Goal: Information Seeking & Learning: Learn about a topic

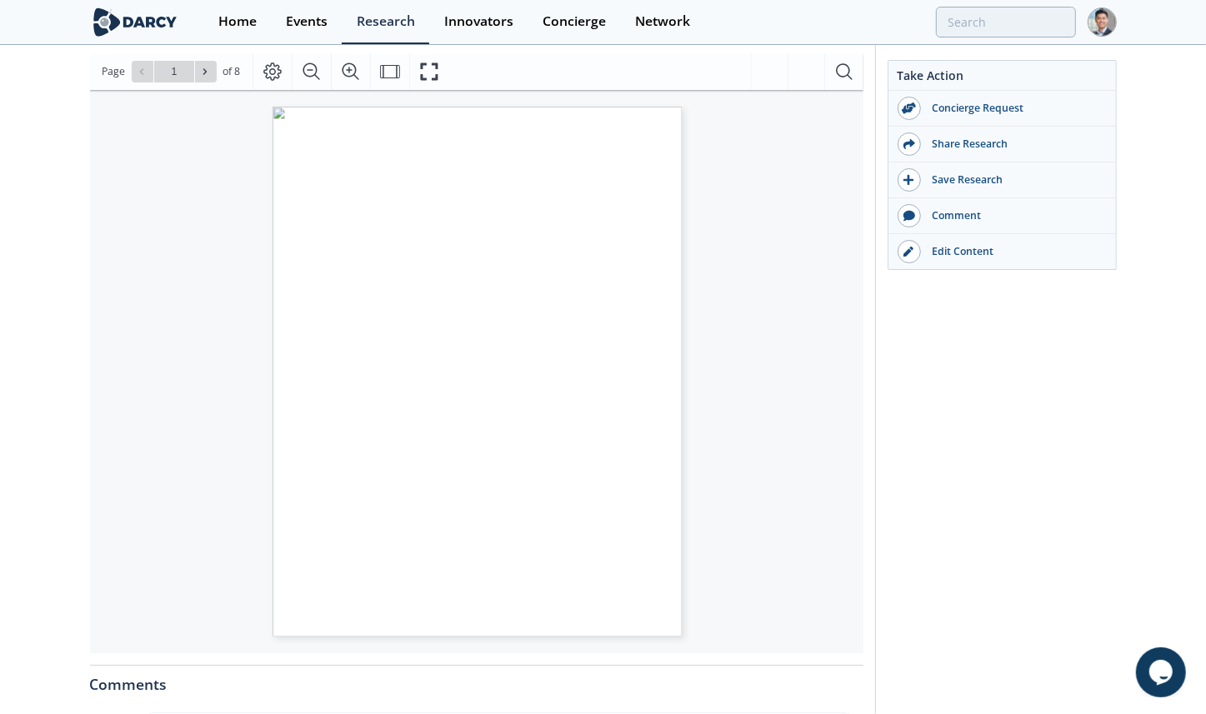
scroll to position [252, 0]
type input "2"
type input "3"
click at [432, 70] on icon "Fullscreen" at bounding box center [429, 67] width 20 height 20
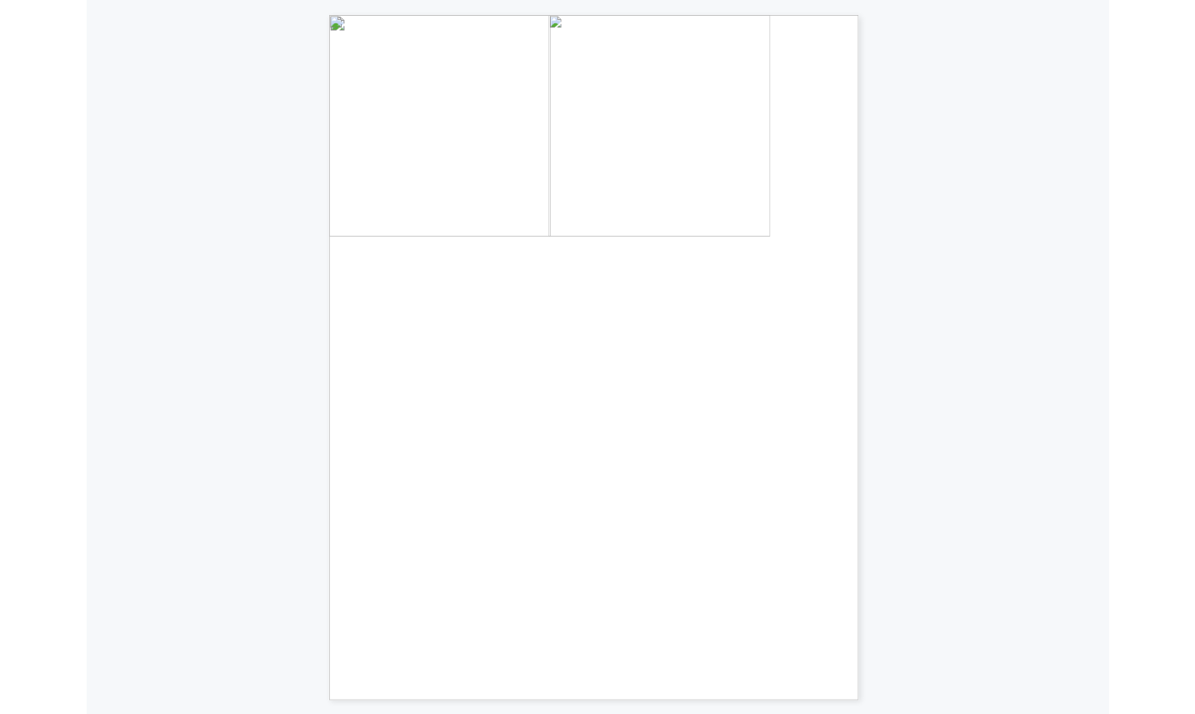
scroll to position [0, 0]
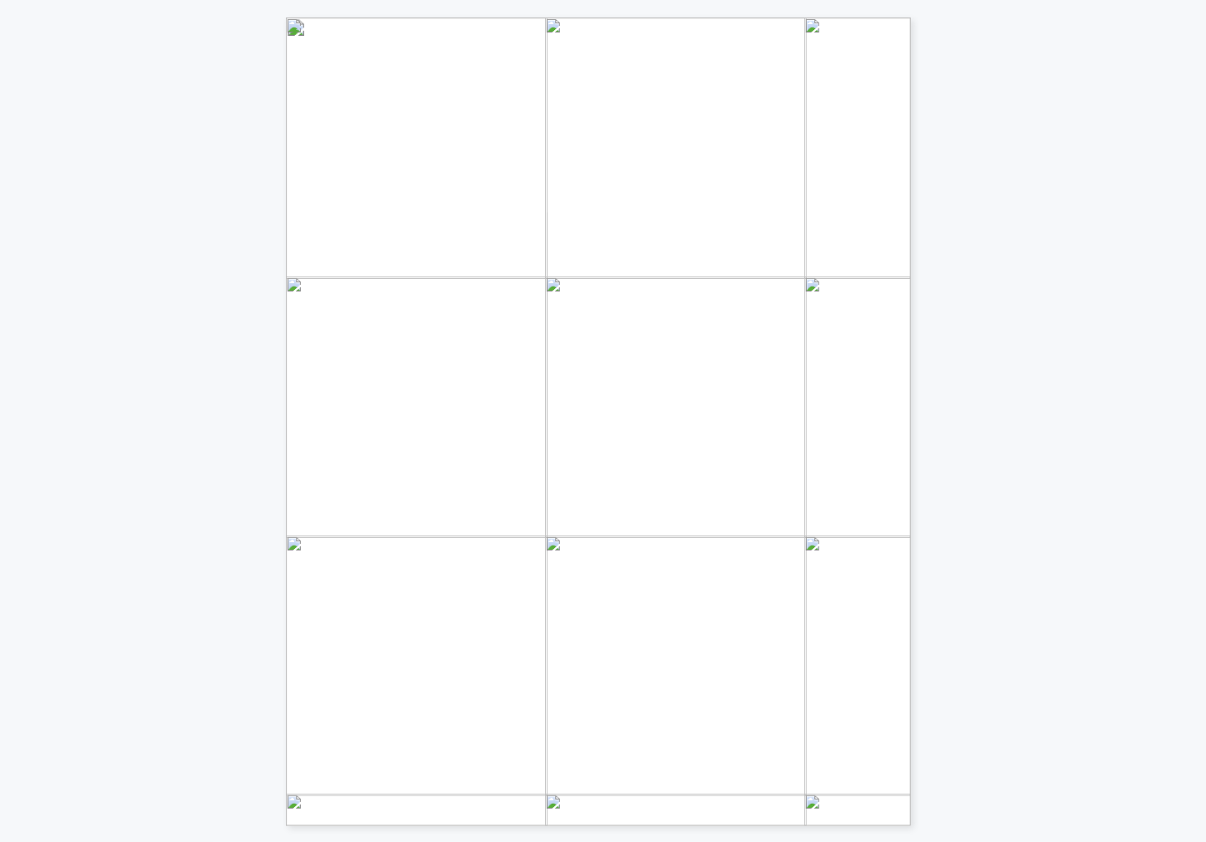
click at [518, 227] on span "Page 1" at bounding box center [1078, 741] width 1478 height 1032
